Goal: Check status: Check status

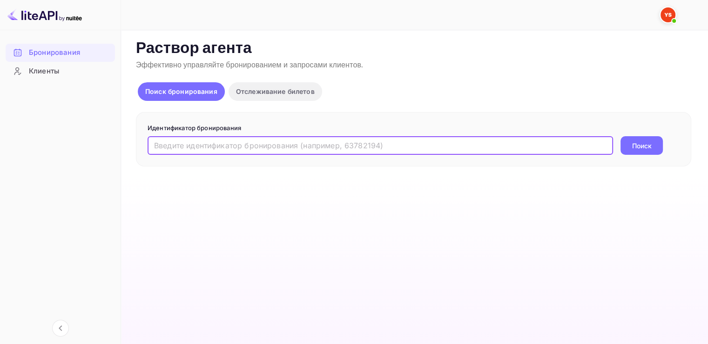
click at [172, 148] on input "text" at bounding box center [380, 145] width 465 height 19
paste input "9861717"
type input "9861717"
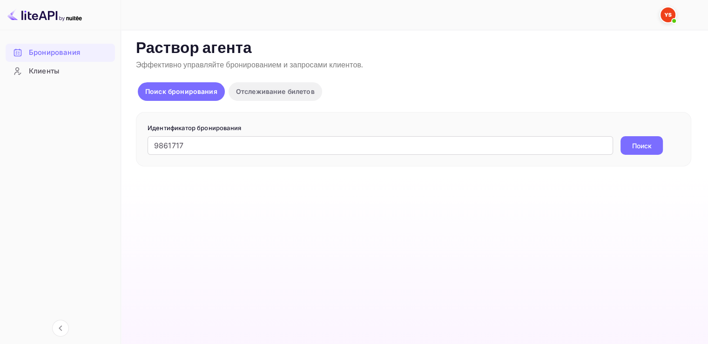
click at [650, 149] on ya-tr-span "Поиск" at bounding box center [642, 146] width 20 height 10
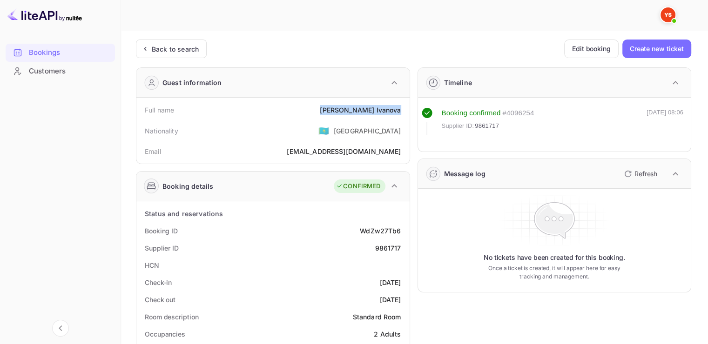
drag, startPoint x: 354, startPoint y: 108, endPoint x: 401, endPoint y: 108, distance: 47.5
click at [401, 108] on div "Full name [PERSON_NAME]" at bounding box center [273, 109] width 266 height 17
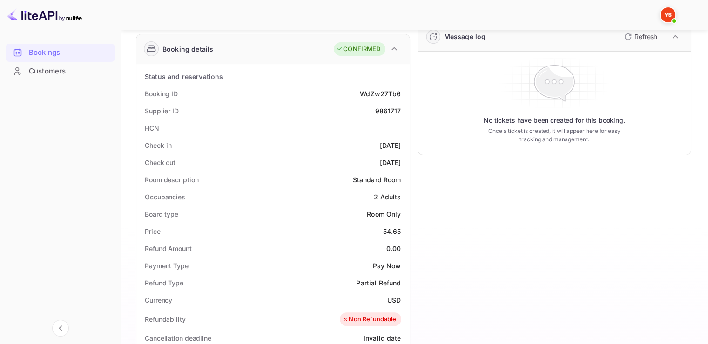
scroll to position [140, 0]
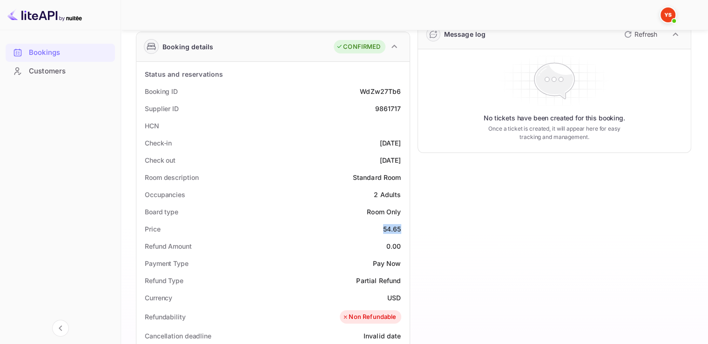
drag, startPoint x: 384, startPoint y: 226, endPoint x: 402, endPoint y: 227, distance: 17.7
click at [402, 227] on div "Price 54.65" at bounding box center [273, 229] width 266 height 17
copy div "54.65"
drag, startPoint x: 388, startPoint y: 296, endPoint x: 403, endPoint y: 298, distance: 15.5
click at [403, 298] on div "Currency USD" at bounding box center [273, 297] width 266 height 17
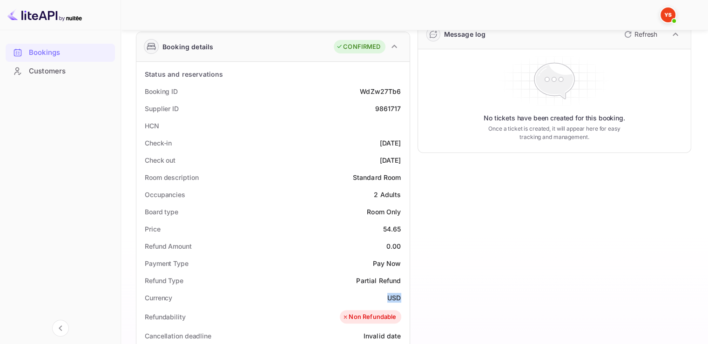
copy ya-tr-span "USD"
